Goal: Task Accomplishment & Management: Manage account settings

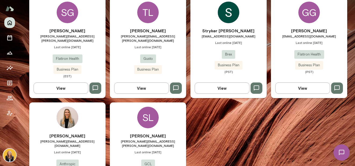
scroll to position [183, 0]
click at [251, 63] on div "Stryker [PERSON_NAME] [EMAIL_ADDRESS][PERSON_NAME][DOMAIN_NAME] Last online [DA…" at bounding box center [229, 50] width 76 height 46
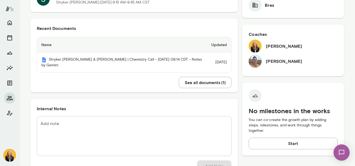
scroll to position [1, 0]
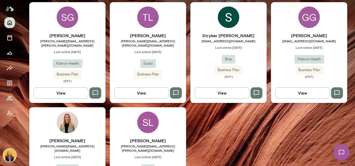
scroll to position [198, 0]
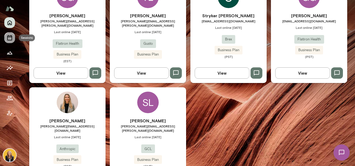
click at [11, 40] on icon "Sessions" at bounding box center [9, 37] width 5 height 5
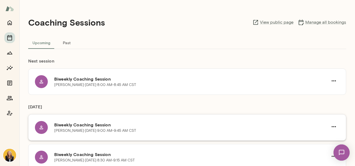
click at [125, 130] on p "Shea Gillet · Fri, Oct 3 · 9:00 AM-9:45 AM CST" at bounding box center [95, 130] width 82 height 5
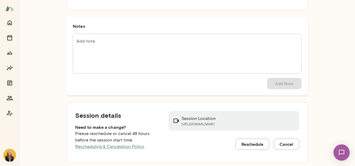
scroll to position [71, 0]
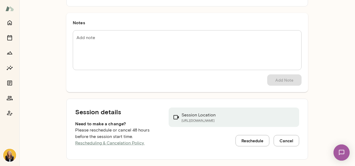
click at [245, 139] on button "Reschedule" at bounding box center [253, 140] width 34 height 11
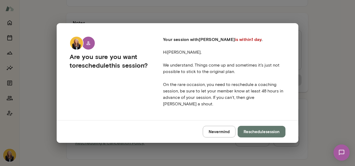
click at [246, 131] on button "Reschedule session" at bounding box center [262, 130] width 48 height 11
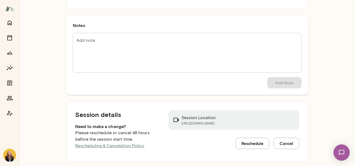
scroll to position [71, 0]
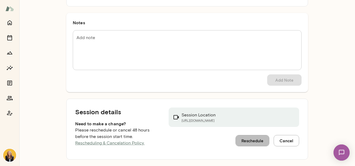
click at [248, 142] on button "Reschedule" at bounding box center [253, 140] width 34 height 11
click at [242, 139] on button "Reschedule" at bounding box center [253, 140] width 34 height 11
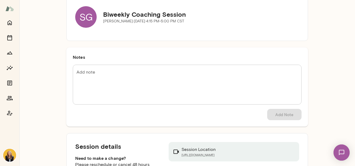
scroll to position [71, 0]
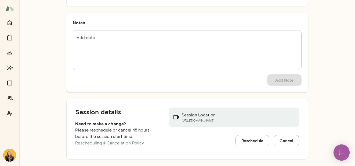
click at [237, 141] on button "Reschedule" at bounding box center [253, 140] width 34 height 11
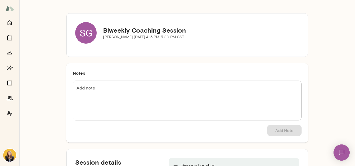
scroll to position [71, 0]
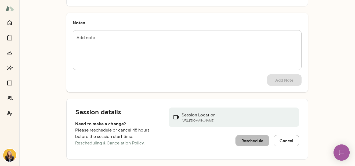
click at [259, 140] on button "Reschedule" at bounding box center [253, 140] width 34 height 11
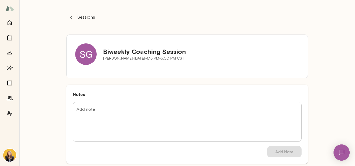
scroll to position [71, 0]
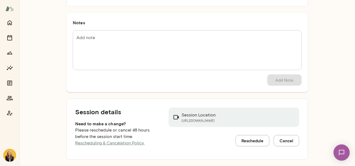
click at [254, 141] on button "Reschedule" at bounding box center [253, 140] width 34 height 11
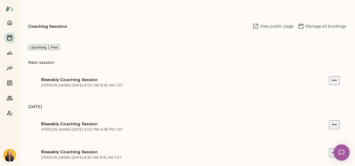
click at [11, 38] on icon "Sessions" at bounding box center [9, 37] width 6 height 6
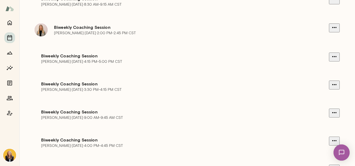
scroll to position [153, 0]
click at [159, 120] on div "Shea Gillet · Fri, Oct 17 · 9:00 AM-9:45 AM CST" at bounding box center [185, 116] width 288 height 5
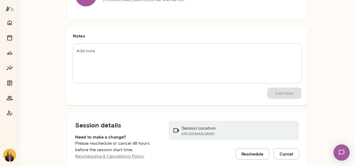
scroll to position [71, 0]
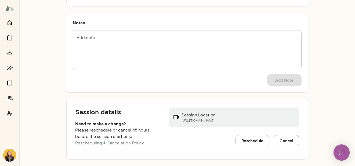
click at [248, 140] on button "Reschedule" at bounding box center [253, 140] width 34 height 11
click at [245, 139] on button "Reschedule" at bounding box center [253, 140] width 34 height 11
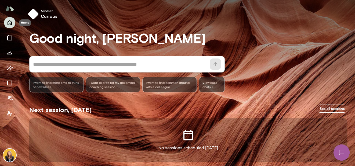
click at [10, 23] on icon "Home" at bounding box center [10, 22] width 4 height 5
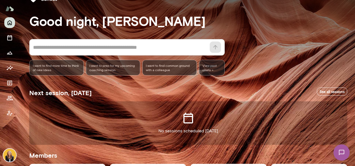
scroll to position [114, 0]
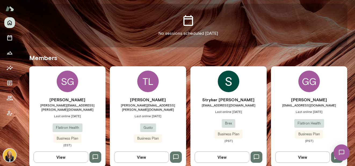
click at [88, 93] on div "SG Shea Gillet shea.gillet@flatiron.com Last online October 1 Flatiron Health B…" at bounding box center [67, 116] width 76 height 100
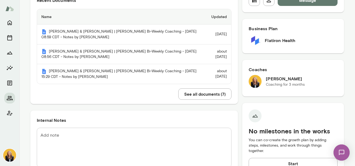
scroll to position [135, 0]
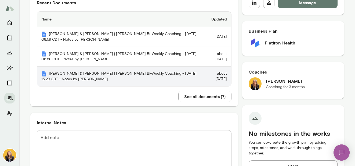
click at [154, 78] on th "Shea Gillet & Leah Beltz | Mento Bi-Weekly Coaching - 2025/08/11 15:29 CDT - No…" at bounding box center [120, 76] width 166 height 20
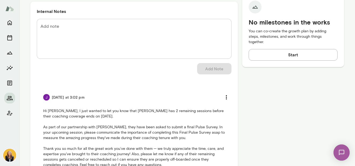
scroll to position [246, 0]
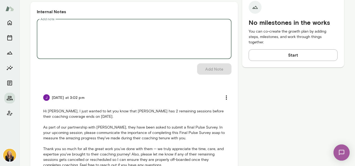
click at [48, 31] on textarea "Add note" at bounding box center [134, 38] width 187 height 31
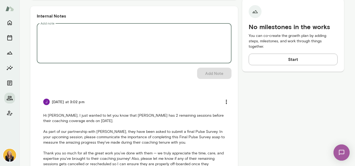
scroll to position [241, 0]
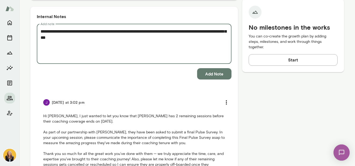
type textarea "**********"
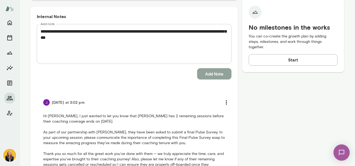
click at [219, 73] on button "Add Note" at bounding box center [214, 73] width 34 height 11
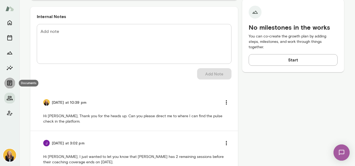
click at [12, 81] on icon "Documents" at bounding box center [9, 82] width 5 height 5
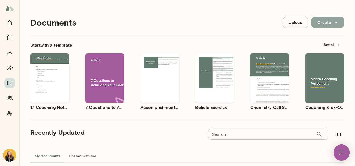
click at [331, 24] on button "Create" at bounding box center [328, 22] width 33 height 11
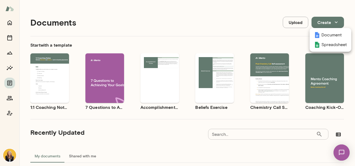
click at [223, 19] on div at bounding box center [177, 83] width 355 height 166
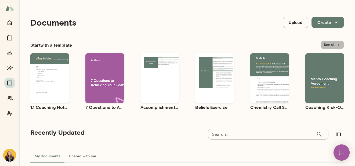
click at [324, 45] on button "See all" at bounding box center [332, 45] width 23 height 8
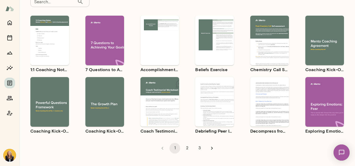
scroll to position [39, 0]
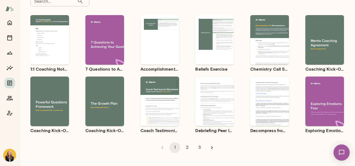
click at [184, 148] on button "2" at bounding box center [187, 147] width 11 height 11
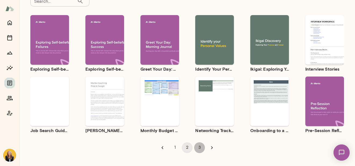
click at [197, 147] on button "3" at bounding box center [199, 147] width 11 height 11
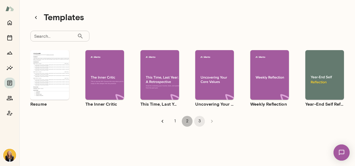
click at [182, 121] on button "2" at bounding box center [187, 121] width 11 height 11
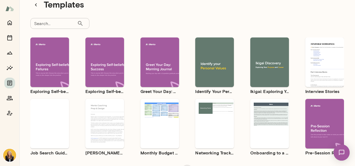
scroll to position [39, 0]
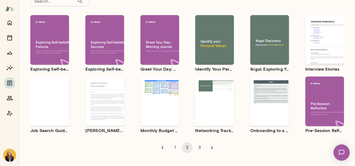
click at [203, 121] on div "Use template Preview" at bounding box center [214, 100] width 39 height 49
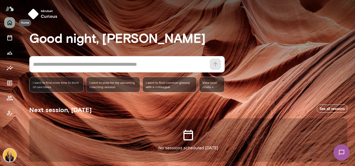
click at [11, 27] on button "Home" at bounding box center [9, 22] width 11 height 11
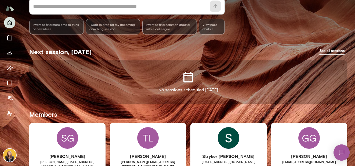
scroll to position [98, 0]
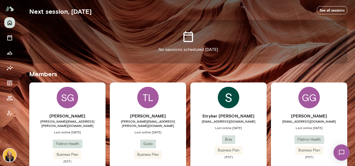
click at [90, 111] on div "[PERSON_NAME] Gillet [EMAIL_ADDRESS][PERSON_NAME][DOMAIN_NAME] Last online [DAT…" at bounding box center [67, 132] width 76 height 100
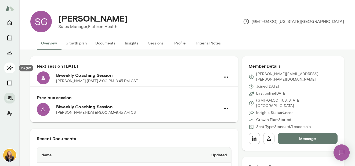
click at [8, 67] on icon "Insights" at bounding box center [9, 67] width 6 height 6
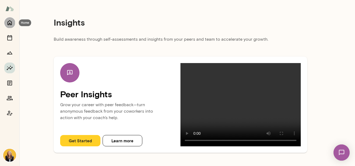
click at [10, 24] on icon "Home" at bounding box center [10, 22] width 4 height 5
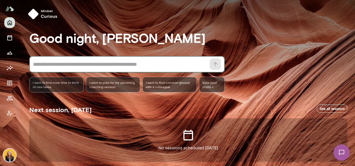
click at [67, 63] on textarea at bounding box center [120, 64] width 174 height 8
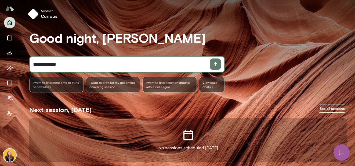
type textarea "**********"
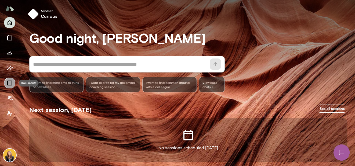
click at [10, 81] on icon "Documents" at bounding box center [9, 83] width 6 height 6
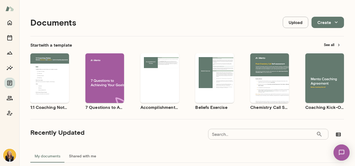
click at [233, 134] on input "Search..." at bounding box center [262, 133] width 108 height 11
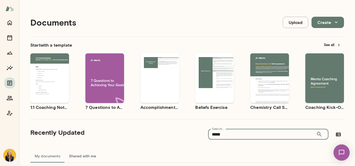
type input "*****"
click at [111, 24] on div "Documents Upload Create" at bounding box center [187, 22] width 314 height 27
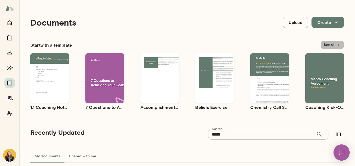
click at [332, 44] on button "See all" at bounding box center [332, 45] width 23 height 8
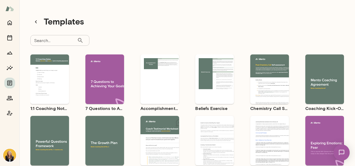
click at [61, 40] on input "Search..." at bounding box center [53, 40] width 47 height 11
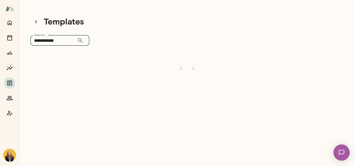
type input "**********"
click at [8, 67] on icon "Insights" at bounding box center [9, 67] width 6 height 6
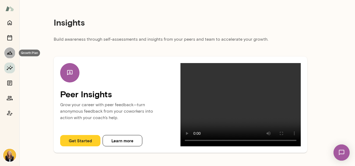
click at [13, 52] on icon "Growth Plan" at bounding box center [9, 52] width 6 height 6
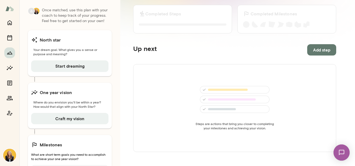
scroll to position [66, 0]
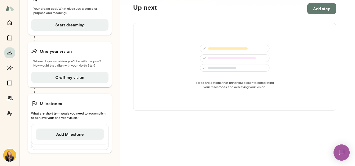
click at [10, 8] on img at bounding box center [9, 8] width 9 height 10
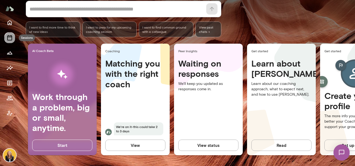
click at [9, 34] on icon "Sessions" at bounding box center [9, 37] width 6 height 6
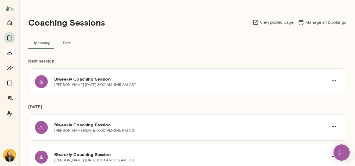
click at [10, 51] on icon "Growth Plan" at bounding box center [9, 52] width 6 height 6
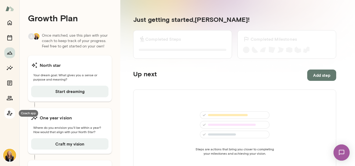
click at [10, 112] on icon "Coach app" at bounding box center [9, 113] width 6 height 6
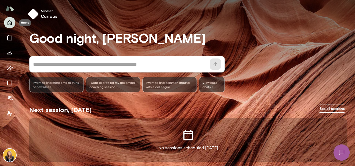
click at [10, 26] on button "Home" at bounding box center [9, 22] width 11 height 11
click at [12, 40] on icon "Sessions" at bounding box center [9, 37] width 5 height 5
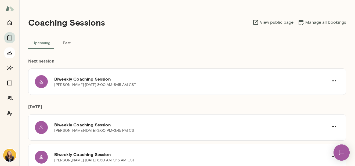
click at [11, 52] on icon "Growth Plan" at bounding box center [9, 52] width 6 height 6
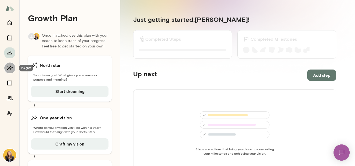
click at [10, 67] on icon "Insights" at bounding box center [9, 67] width 6 height 6
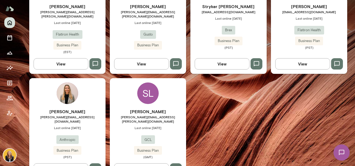
scroll to position [131, 0]
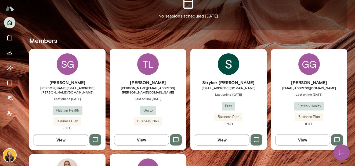
click at [41, 96] on span "Last online [DATE]" at bounding box center [67, 98] width 76 height 4
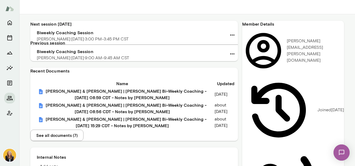
scroll to position [315, 0]
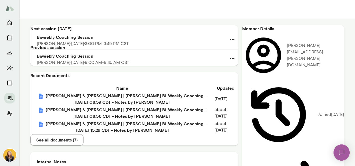
drag, startPoint x: 65, startPoint y: 49, endPoint x: 41, endPoint y: 45, distance: 24.1
copy p "Hi Jocelyn, Thank you for the heads up. Can you please direct me to where I can…"
click at [8, 23] on icon "Home" at bounding box center [10, 22] width 4 height 5
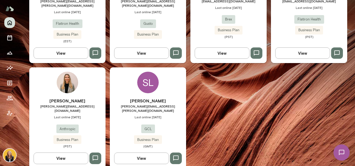
scroll to position [154, 0]
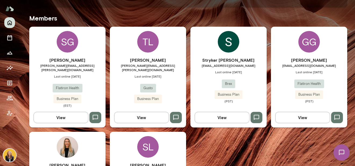
click at [282, 72] on span "Last online [DATE]" at bounding box center [309, 72] width 76 height 4
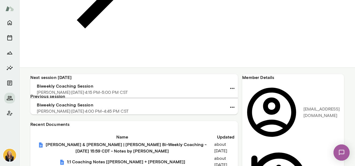
scroll to position [266, 0]
paste textarea "**********"
type textarea "**********"
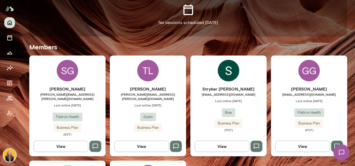
scroll to position [218, 0]
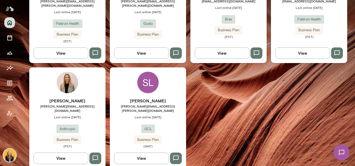
click at [121, 84] on div "SL [PERSON_NAME] [PERSON_NAME][EMAIL_ADDRESS][PERSON_NAME][DOMAIN_NAME] Last on…" at bounding box center [148, 117] width 76 height 100
